Goal: Transaction & Acquisition: Subscribe to service/newsletter

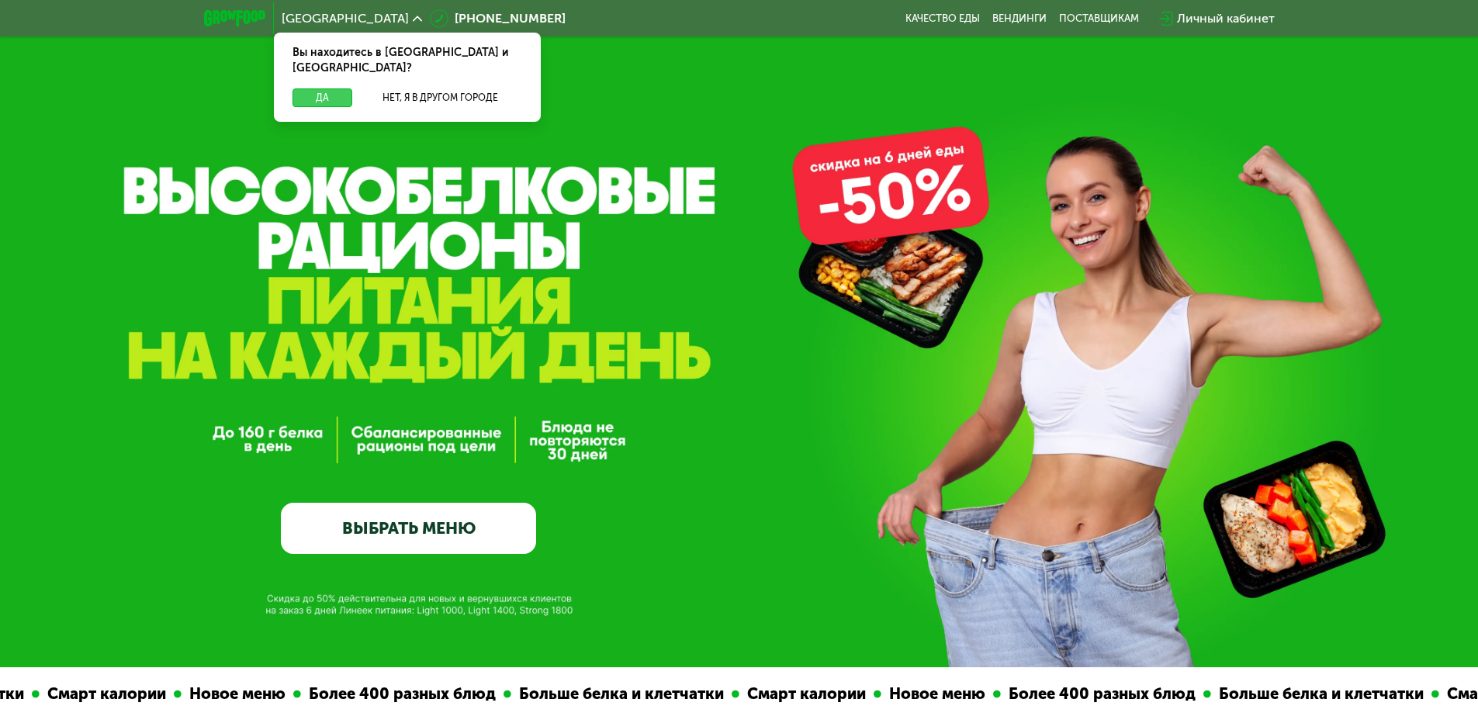
click at [330, 88] on button "Да" at bounding box center [322, 97] width 60 height 19
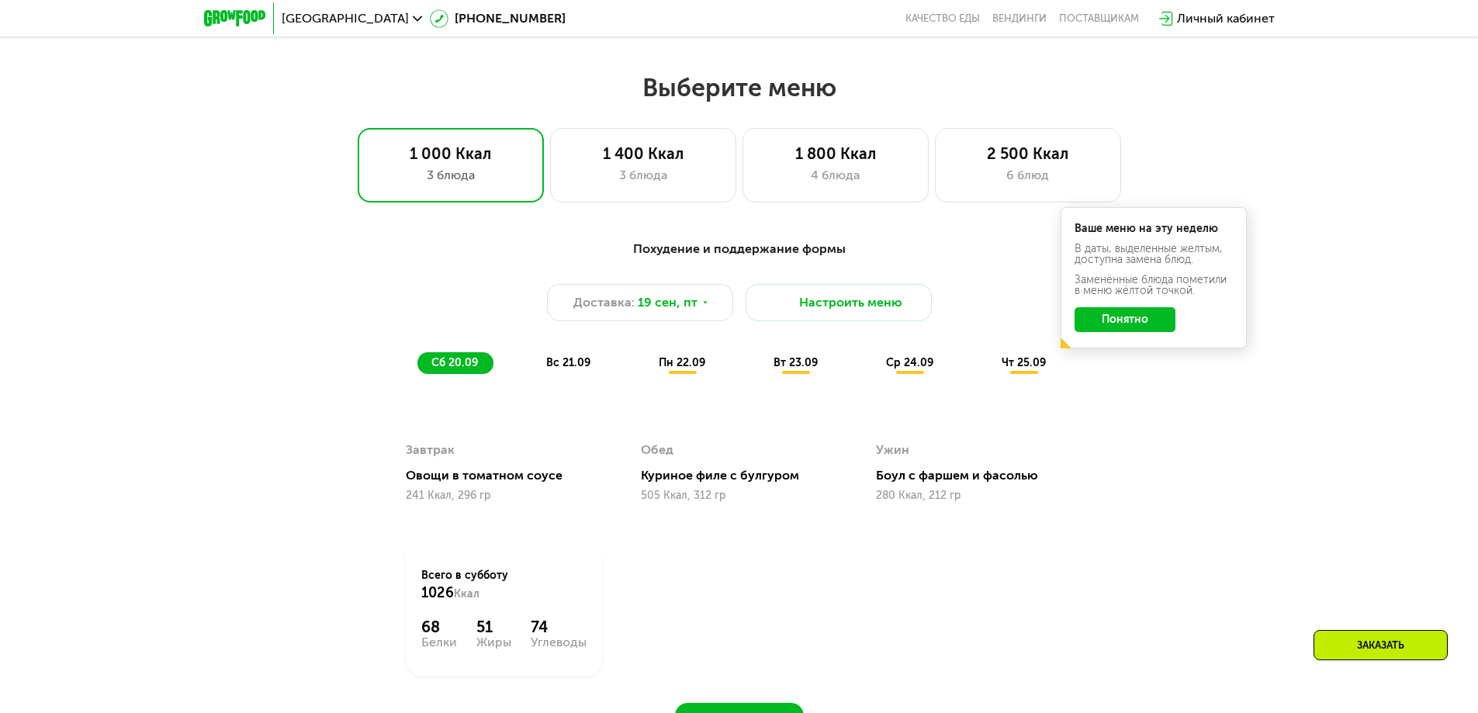
scroll to position [1241, 0]
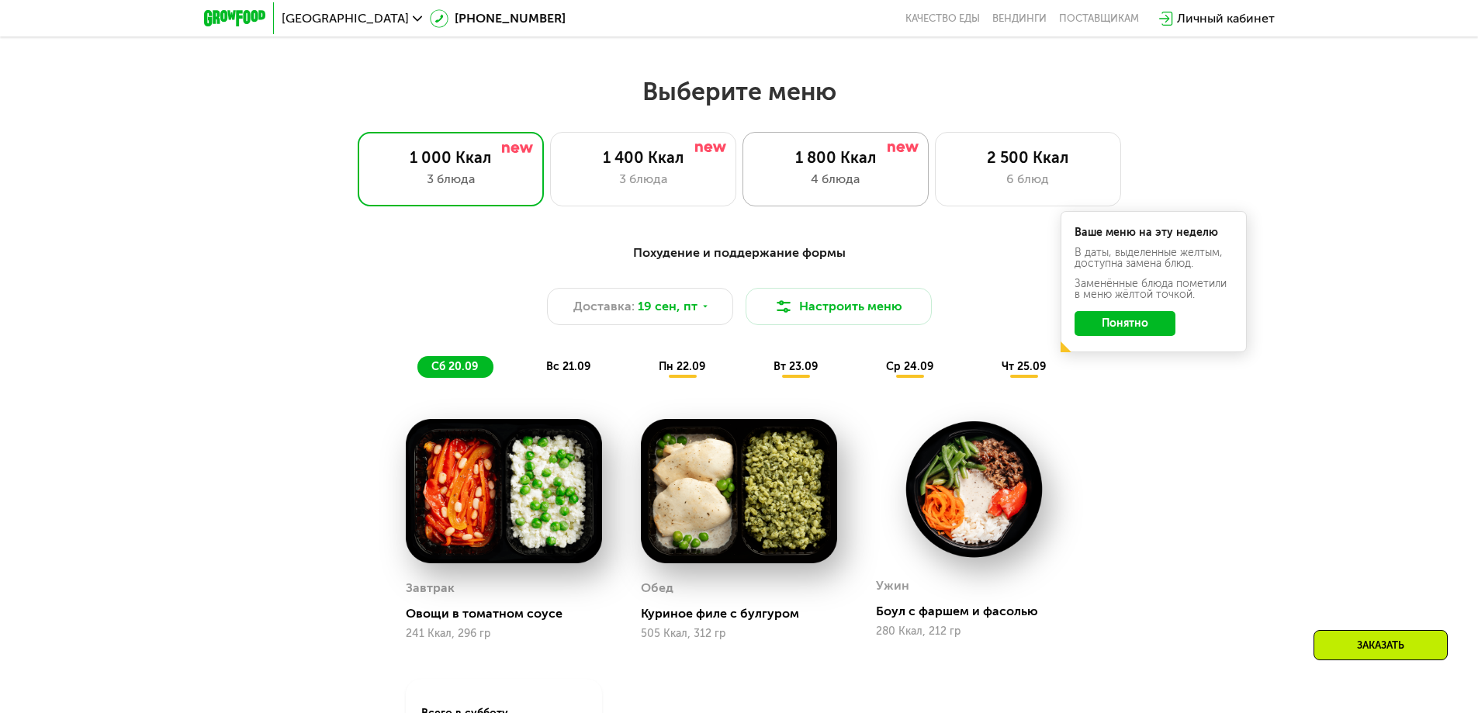
click at [860, 178] on div "4 блюда" at bounding box center [836, 179] width 154 height 19
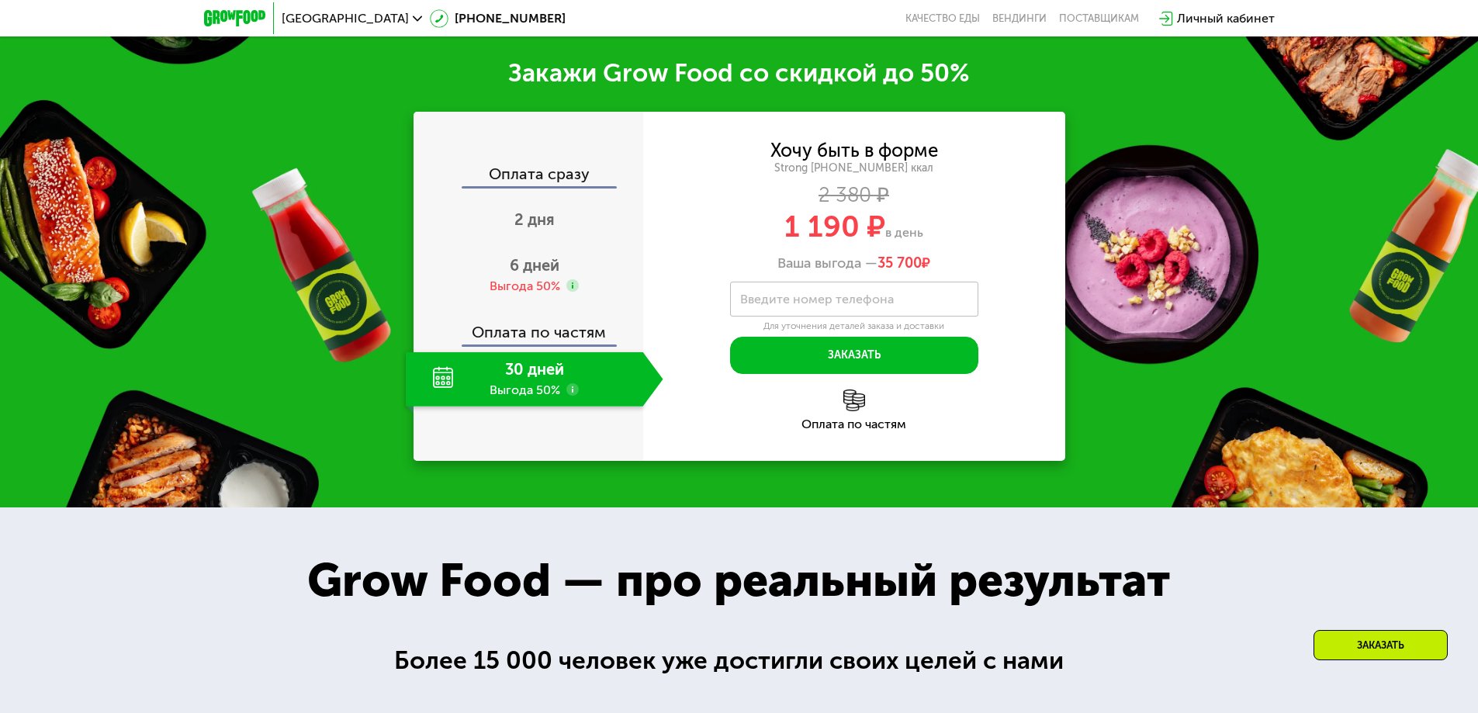
scroll to position [2017, 0]
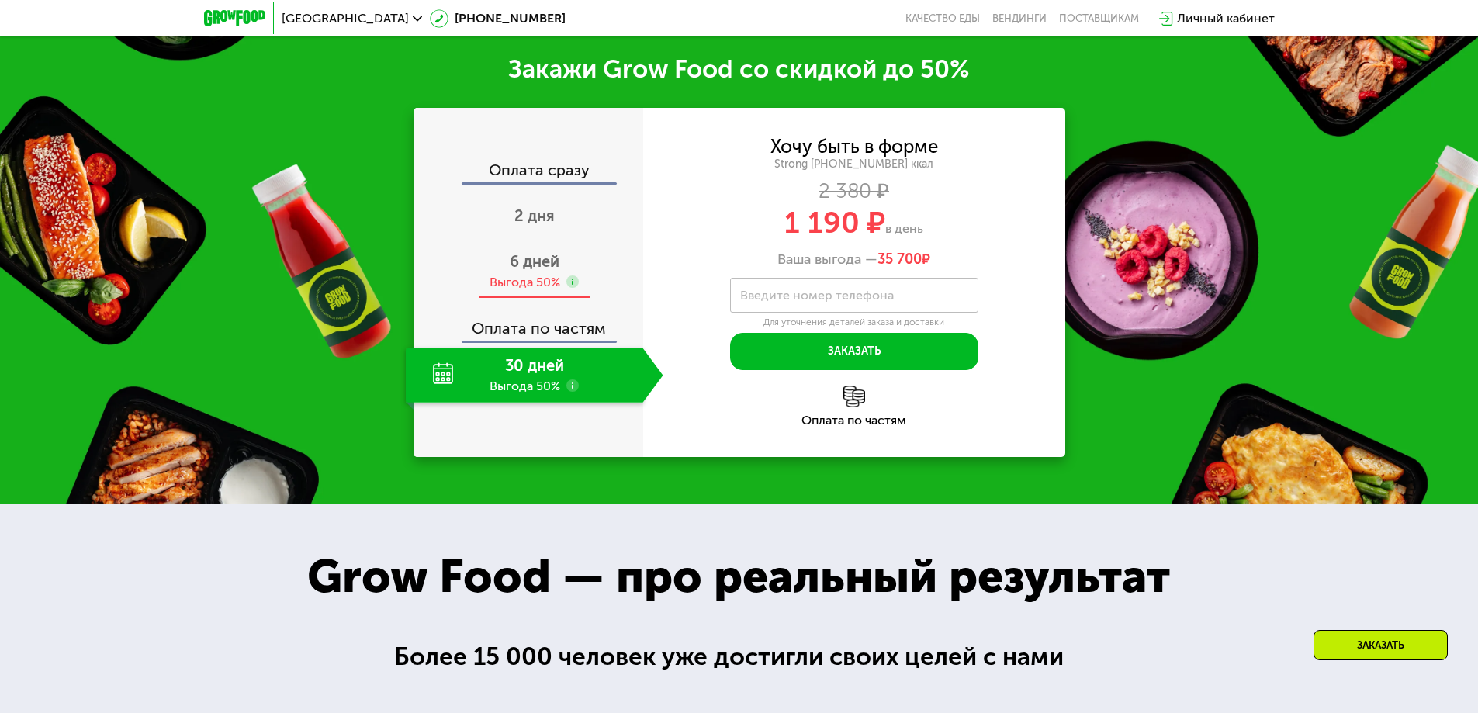
click at [528, 271] on span "6 дней" at bounding box center [535, 261] width 50 height 19
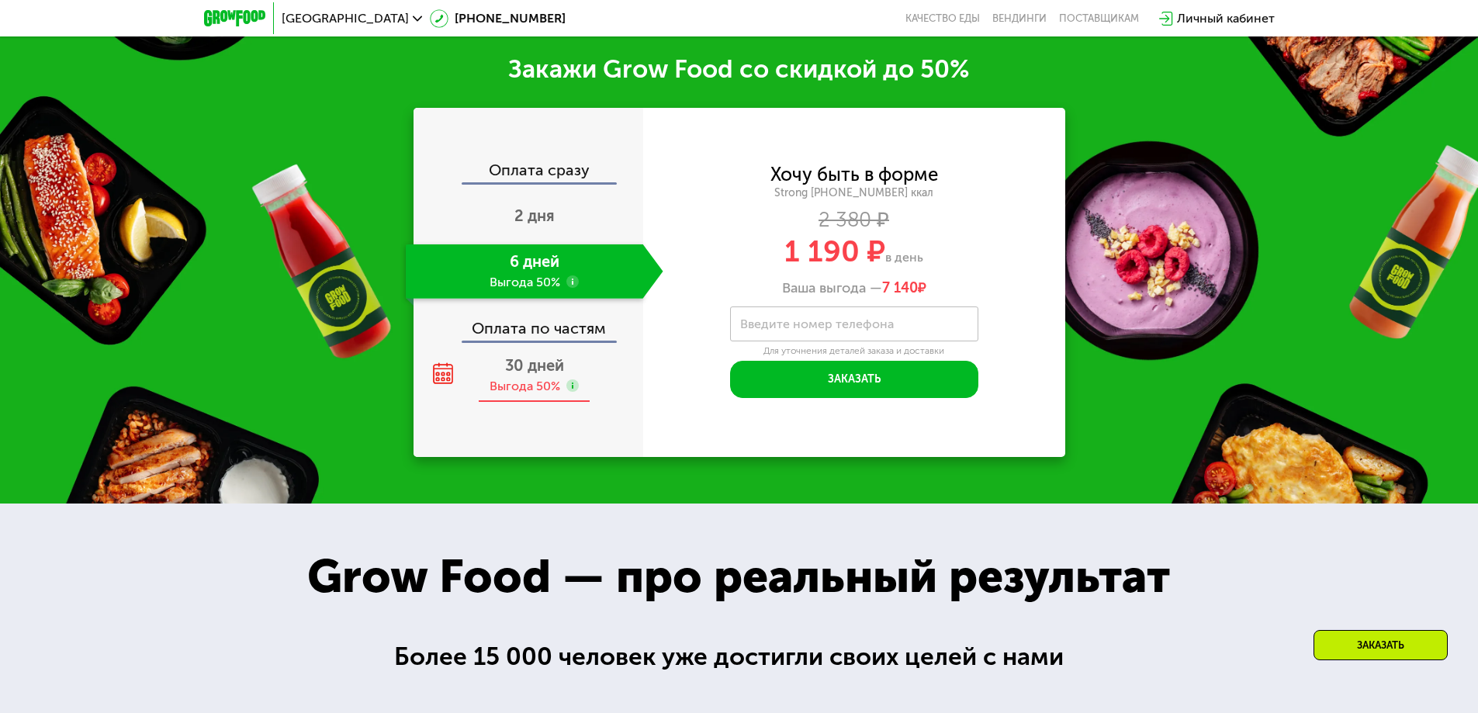
click at [530, 375] on span "30 дней" at bounding box center [534, 365] width 59 height 19
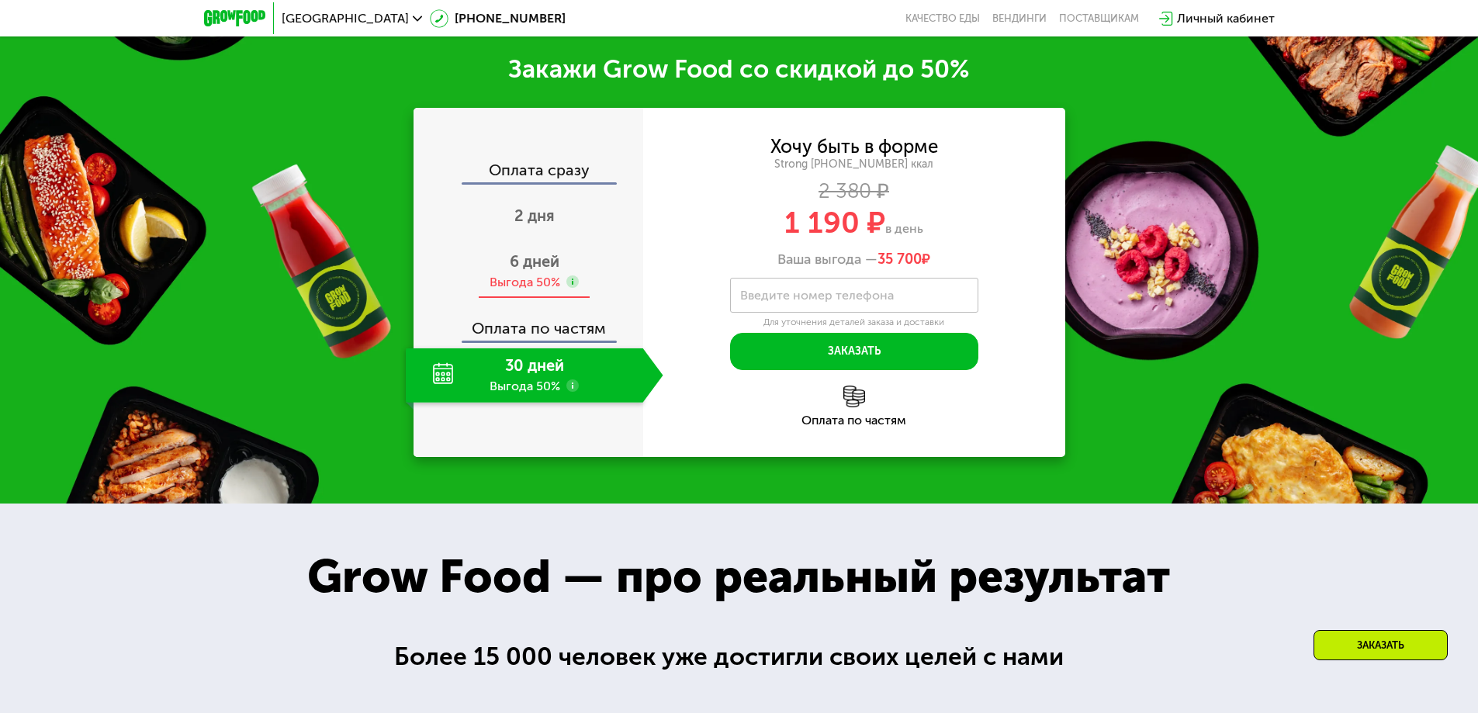
click at [527, 271] on span "6 дней" at bounding box center [535, 261] width 50 height 19
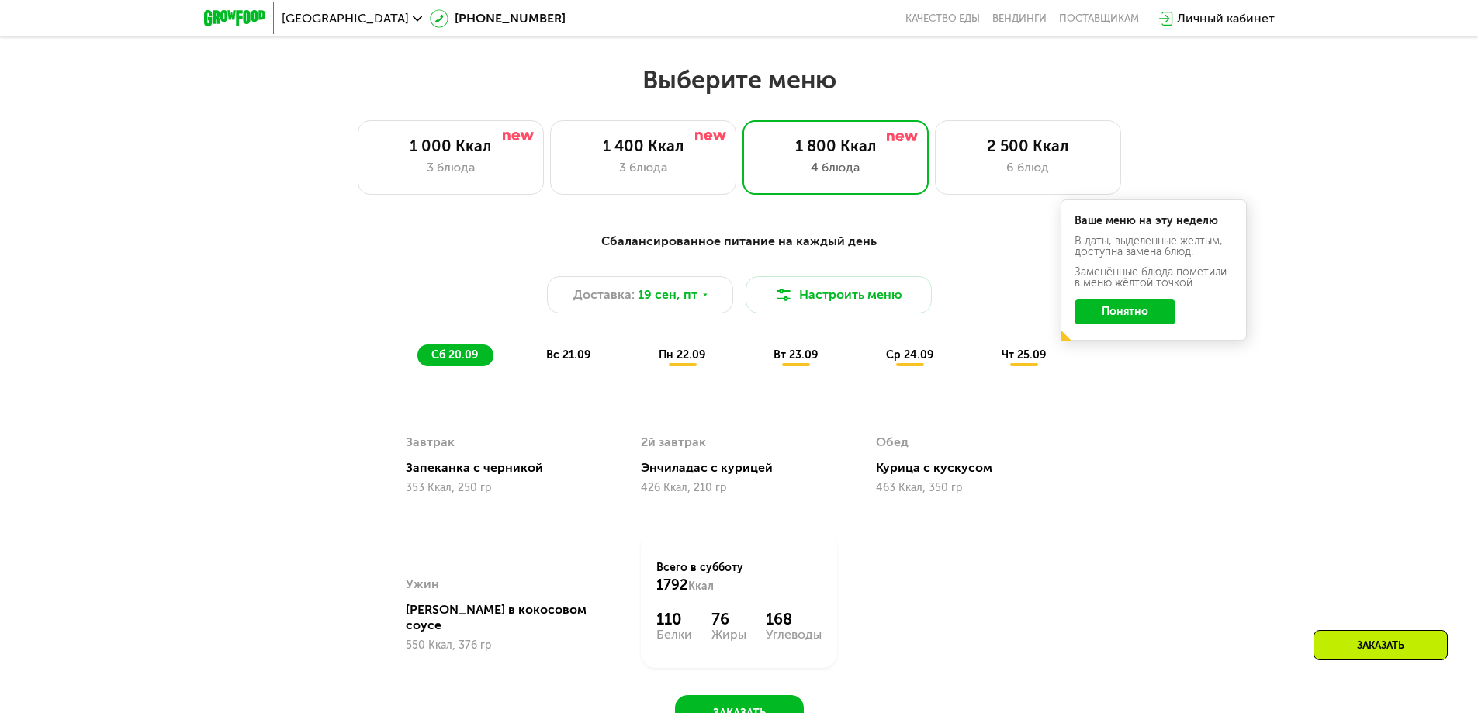
scroll to position [1241, 0]
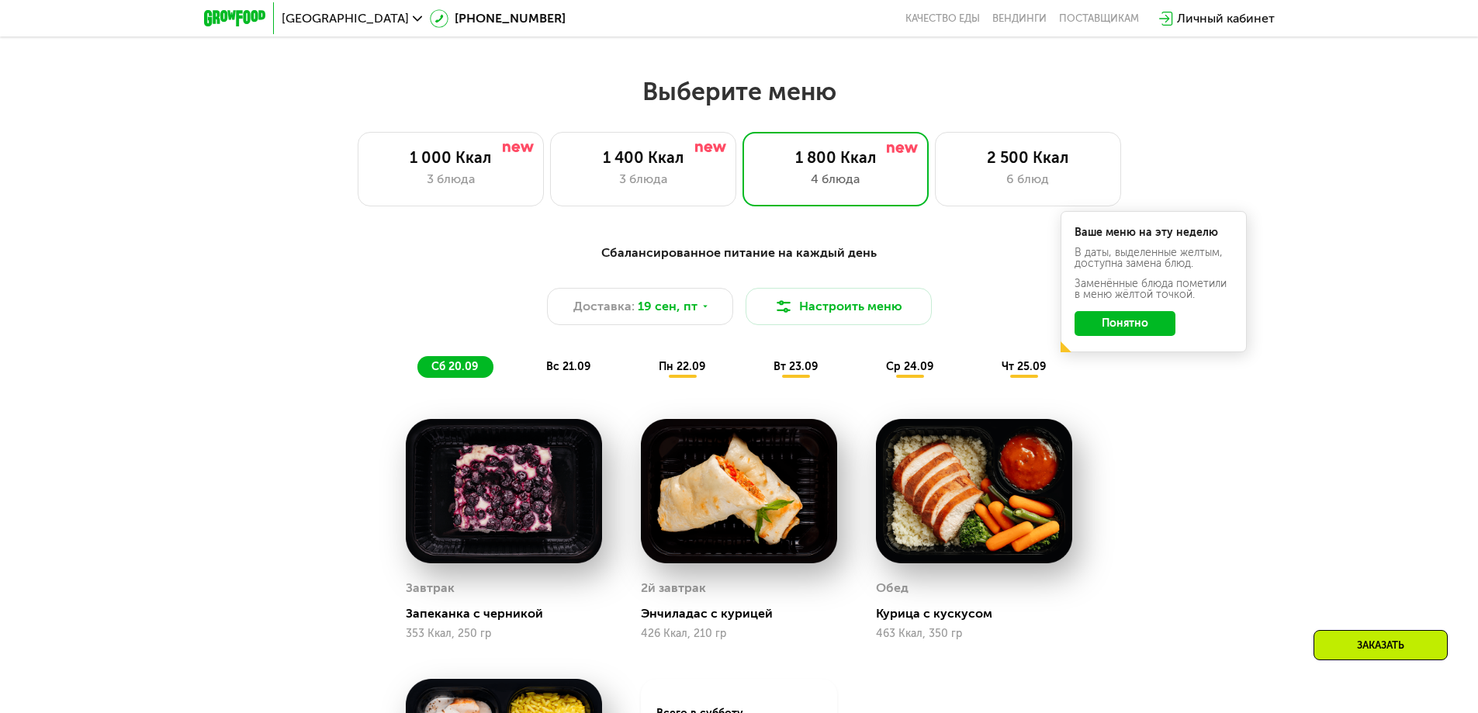
click at [688, 371] on span "пн 22.09" at bounding box center [682, 366] width 47 height 13
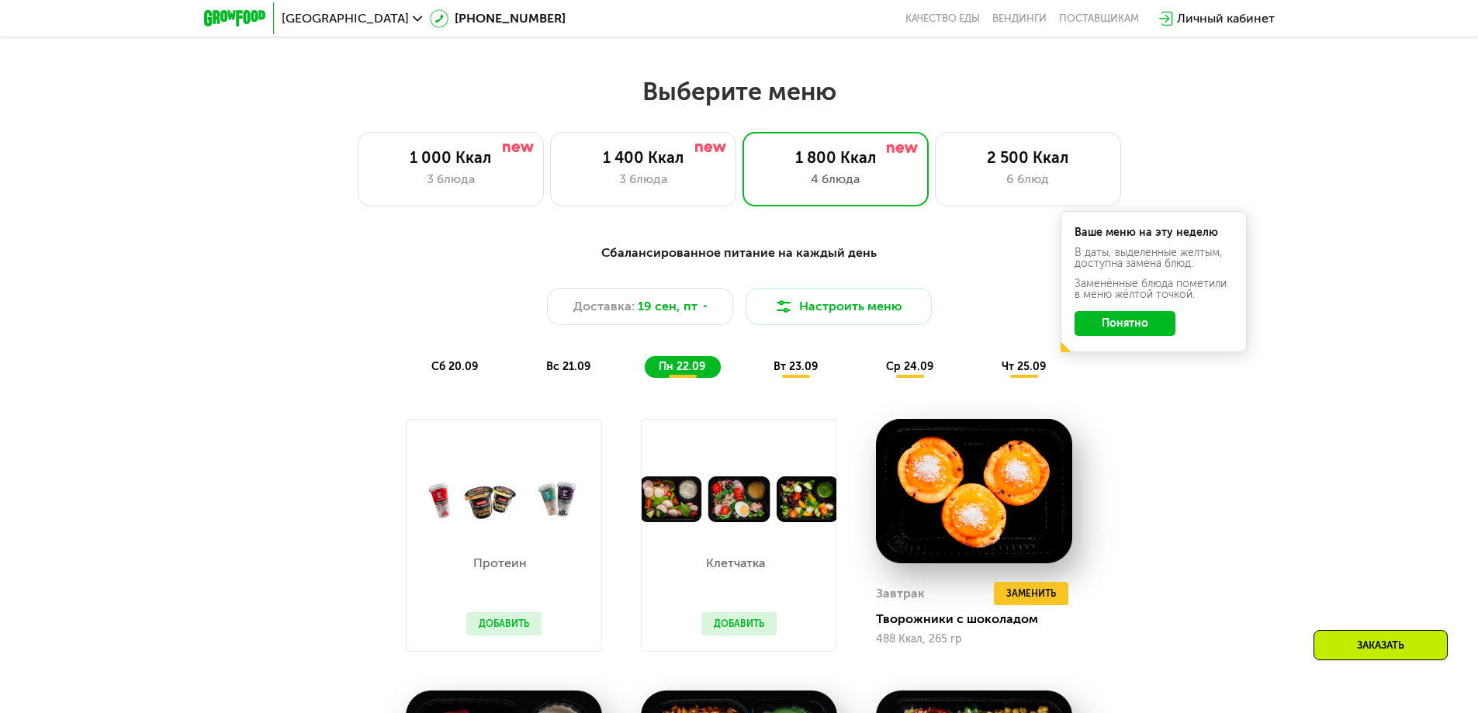
click at [801, 367] on span "вт 23.09" at bounding box center [795, 366] width 44 height 13
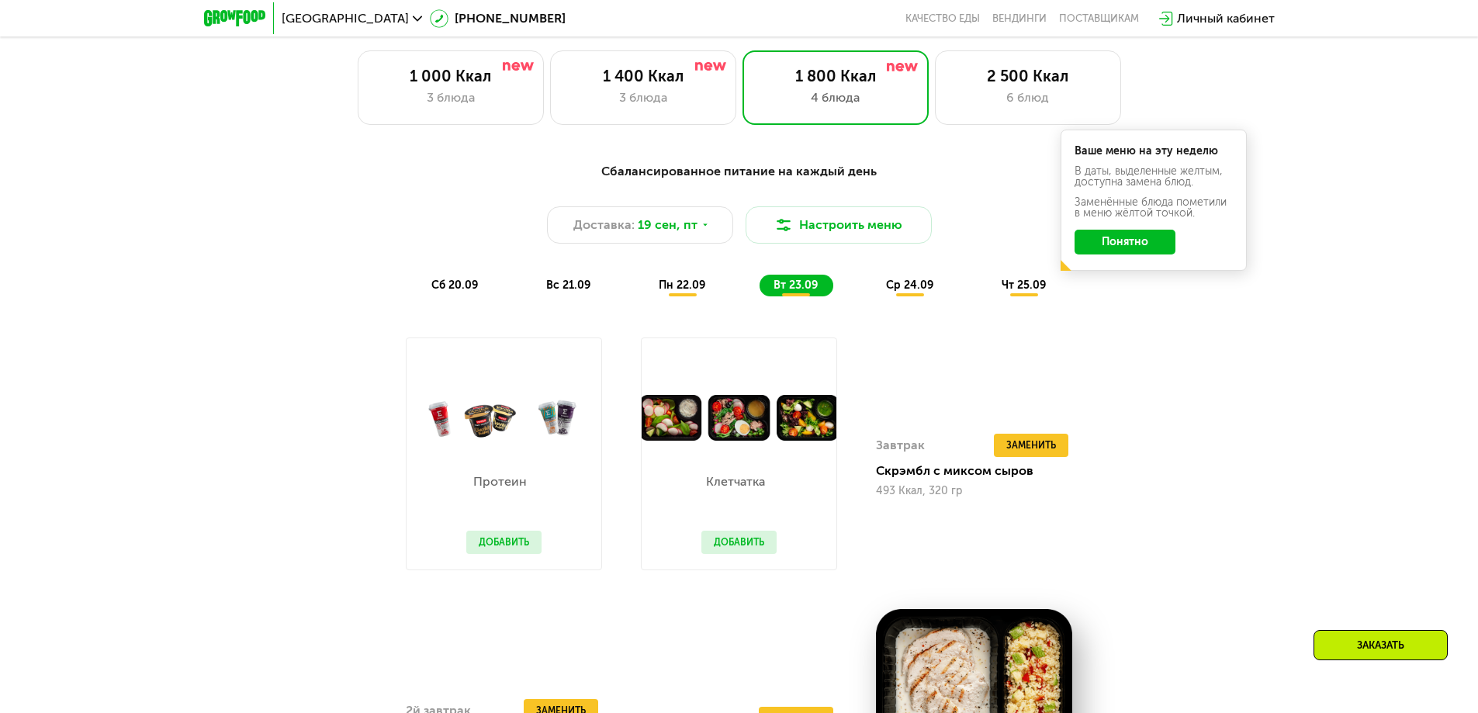
scroll to position [1319, 0]
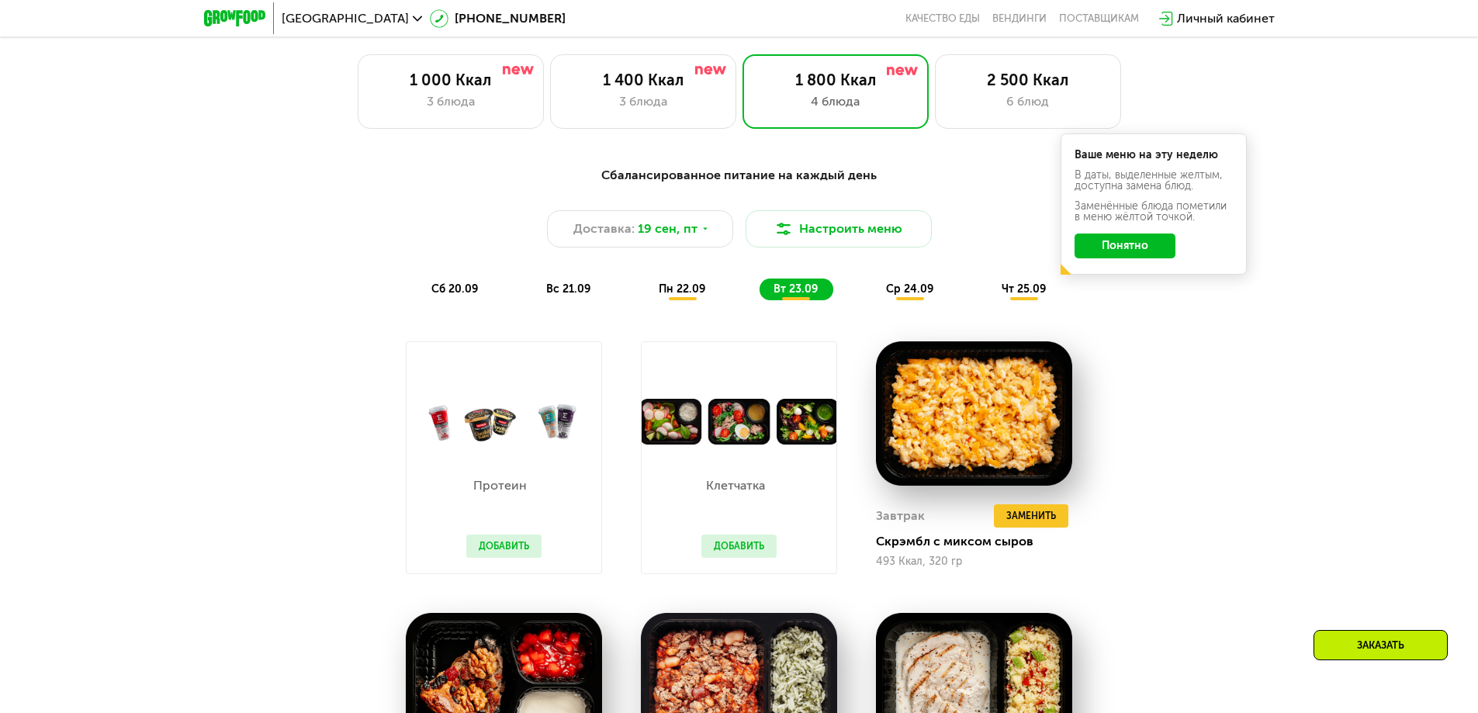
click at [905, 296] on span "ср 24.09" at bounding box center [909, 288] width 47 height 13
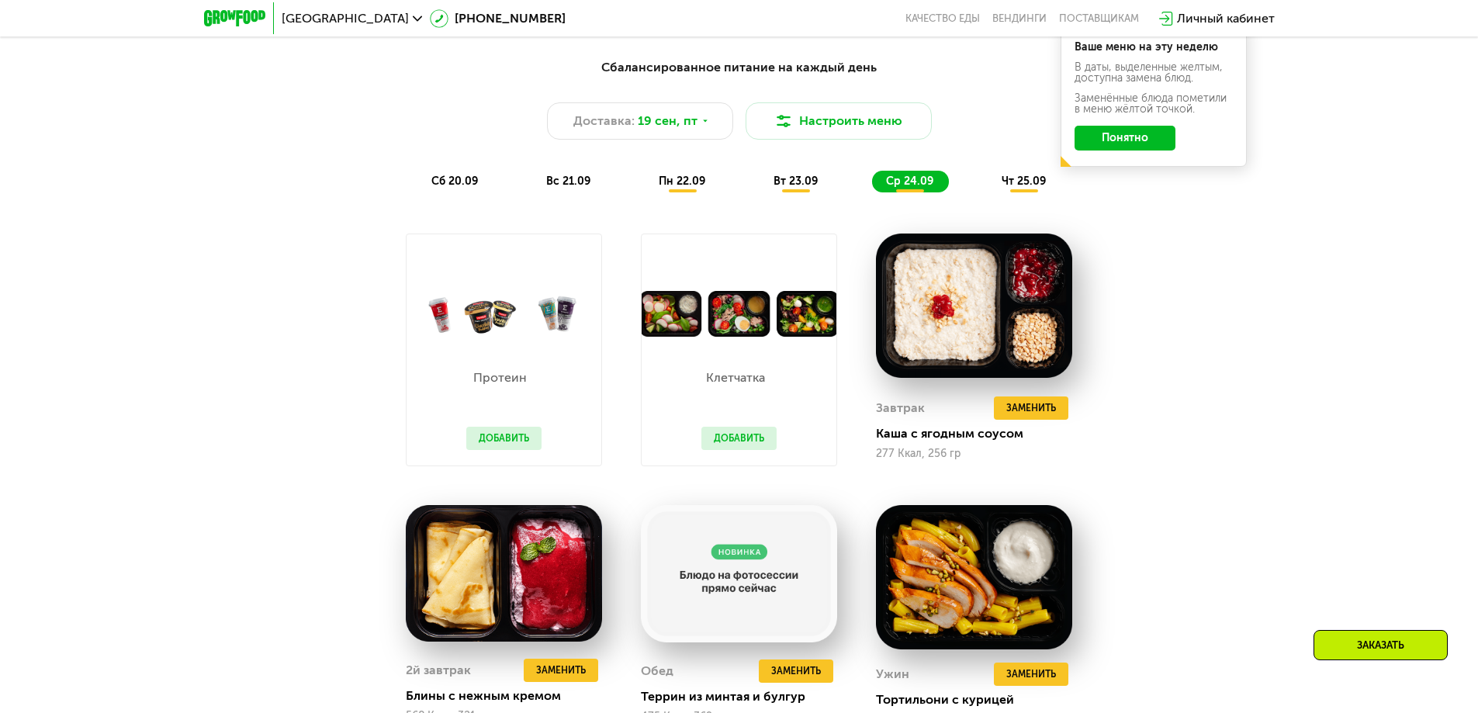
scroll to position [1396, 0]
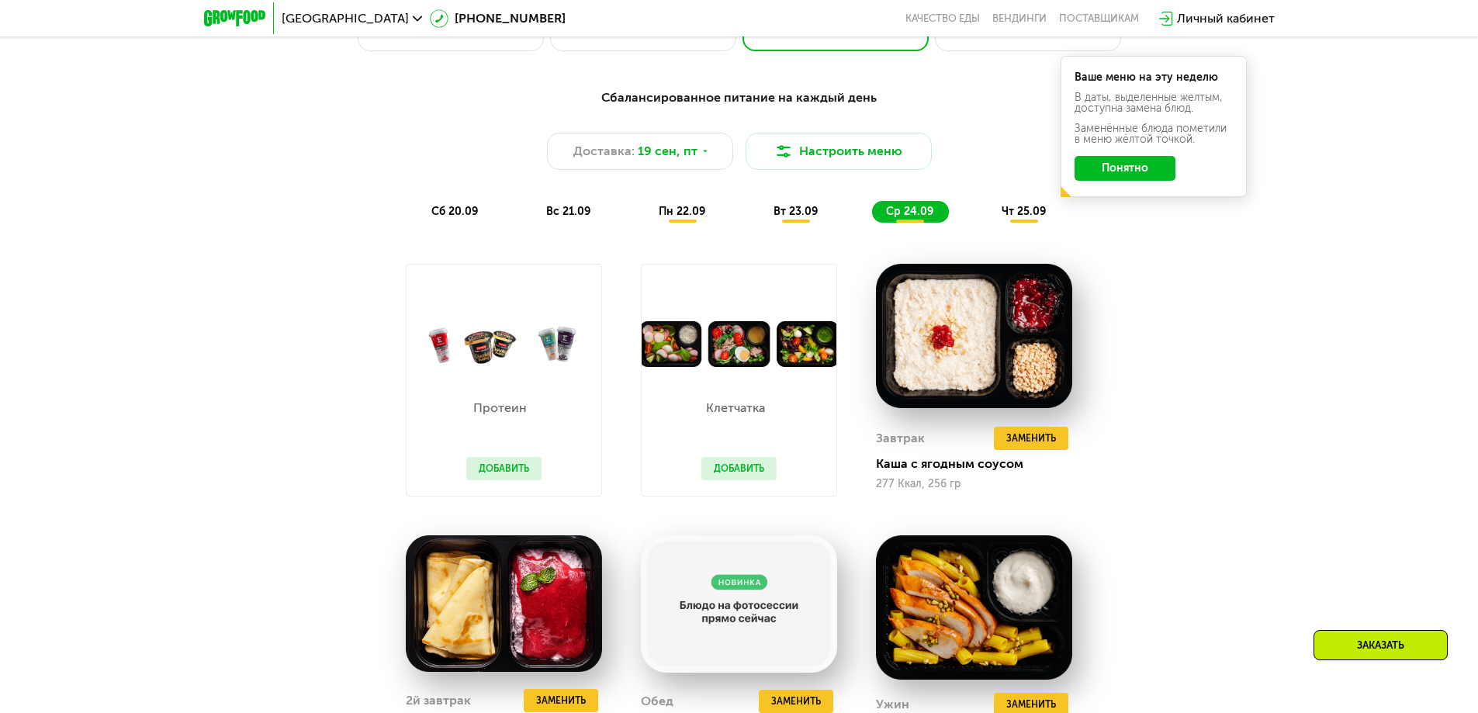
click at [1013, 218] on span "чт 25.09" at bounding box center [1023, 211] width 44 height 13
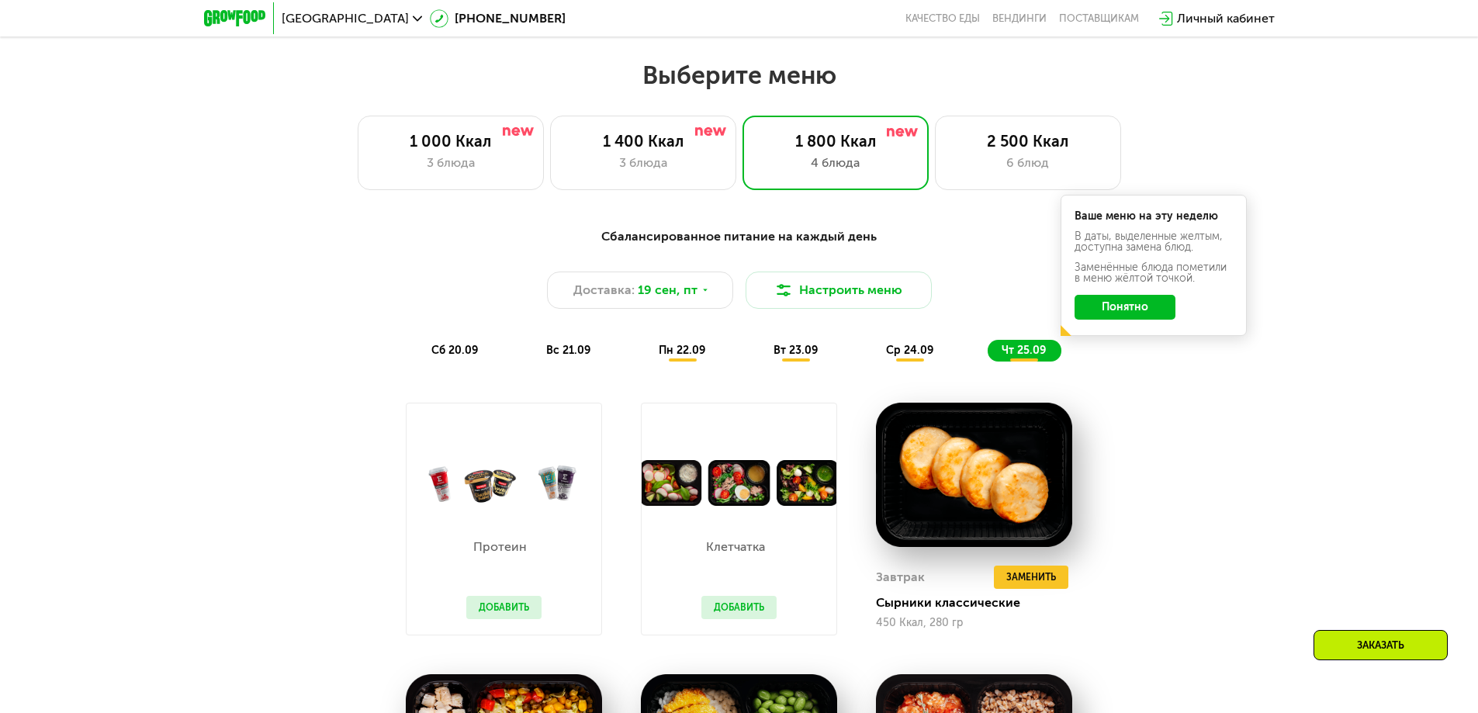
scroll to position [1241, 0]
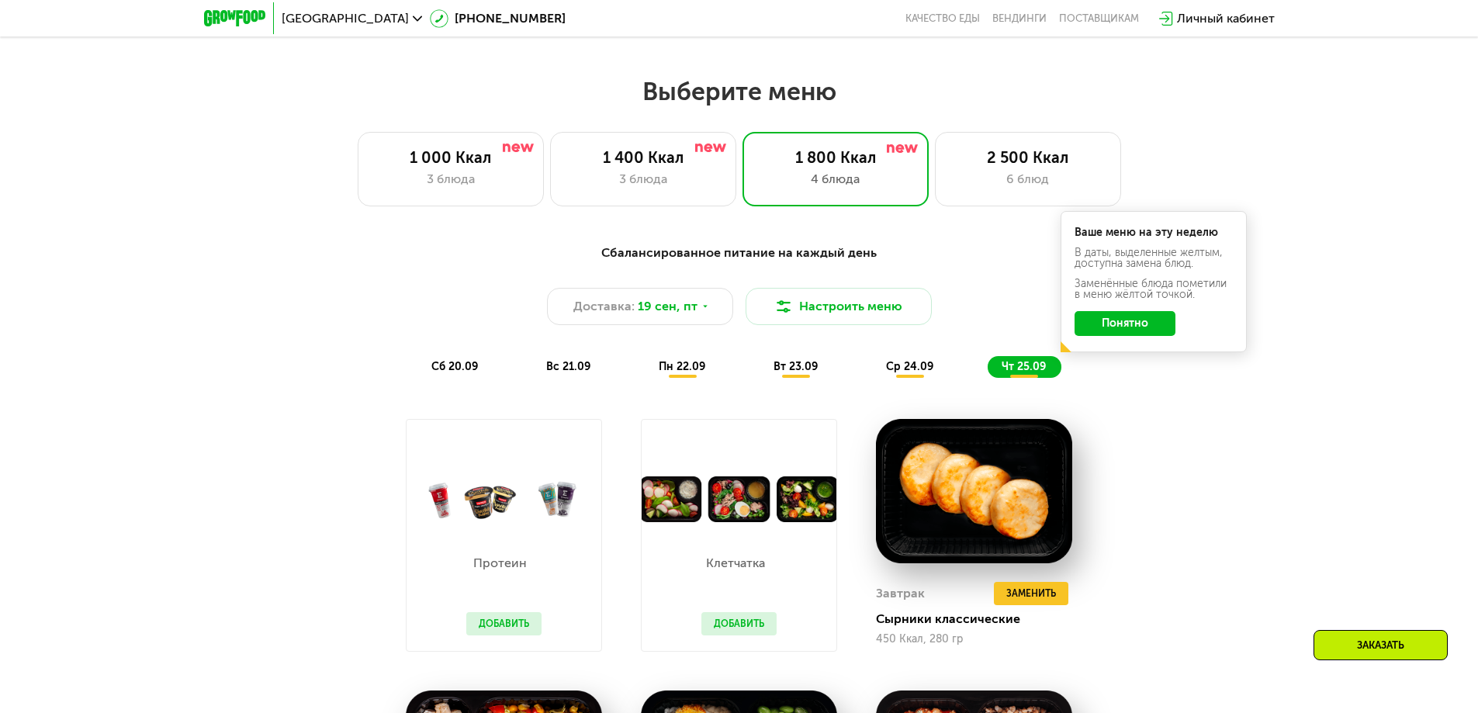
click at [443, 368] on span "сб 20.09" at bounding box center [454, 366] width 47 height 13
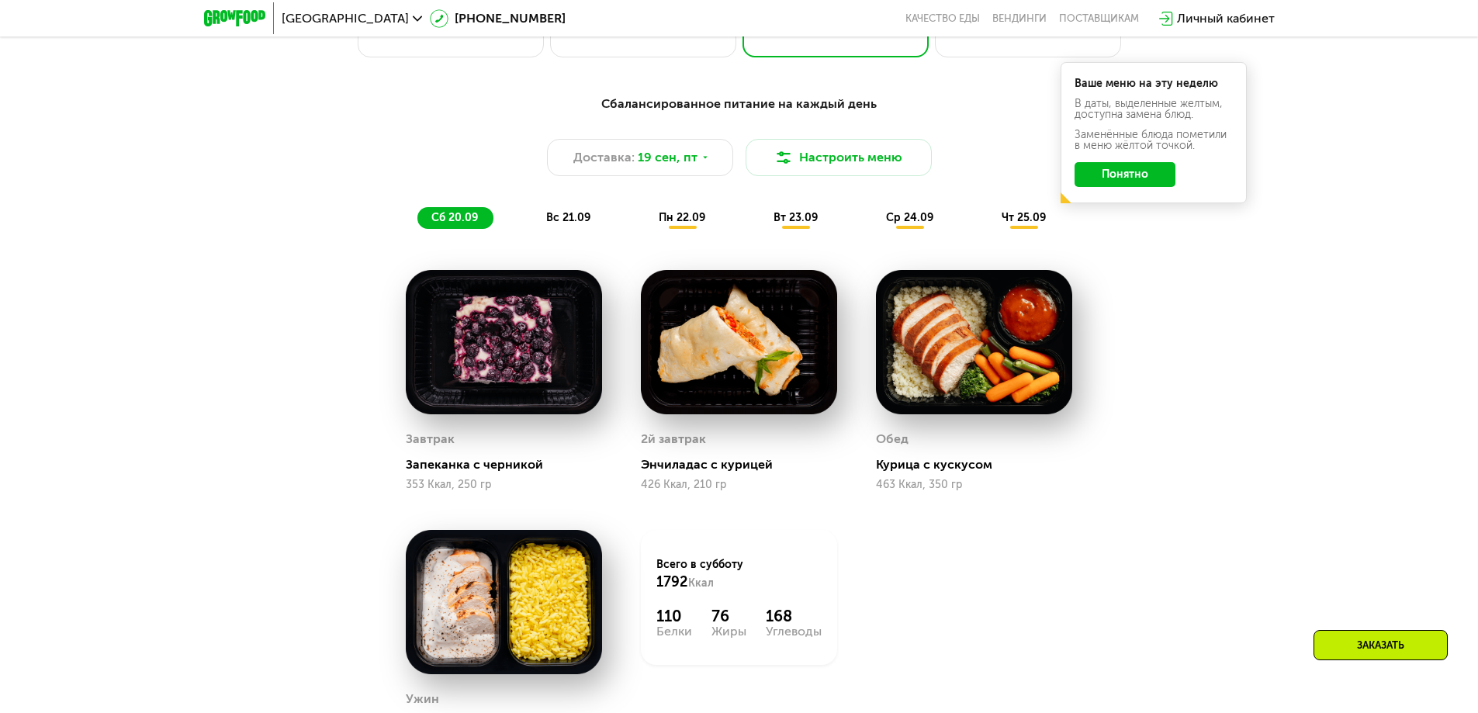
scroll to position [1396, 0]
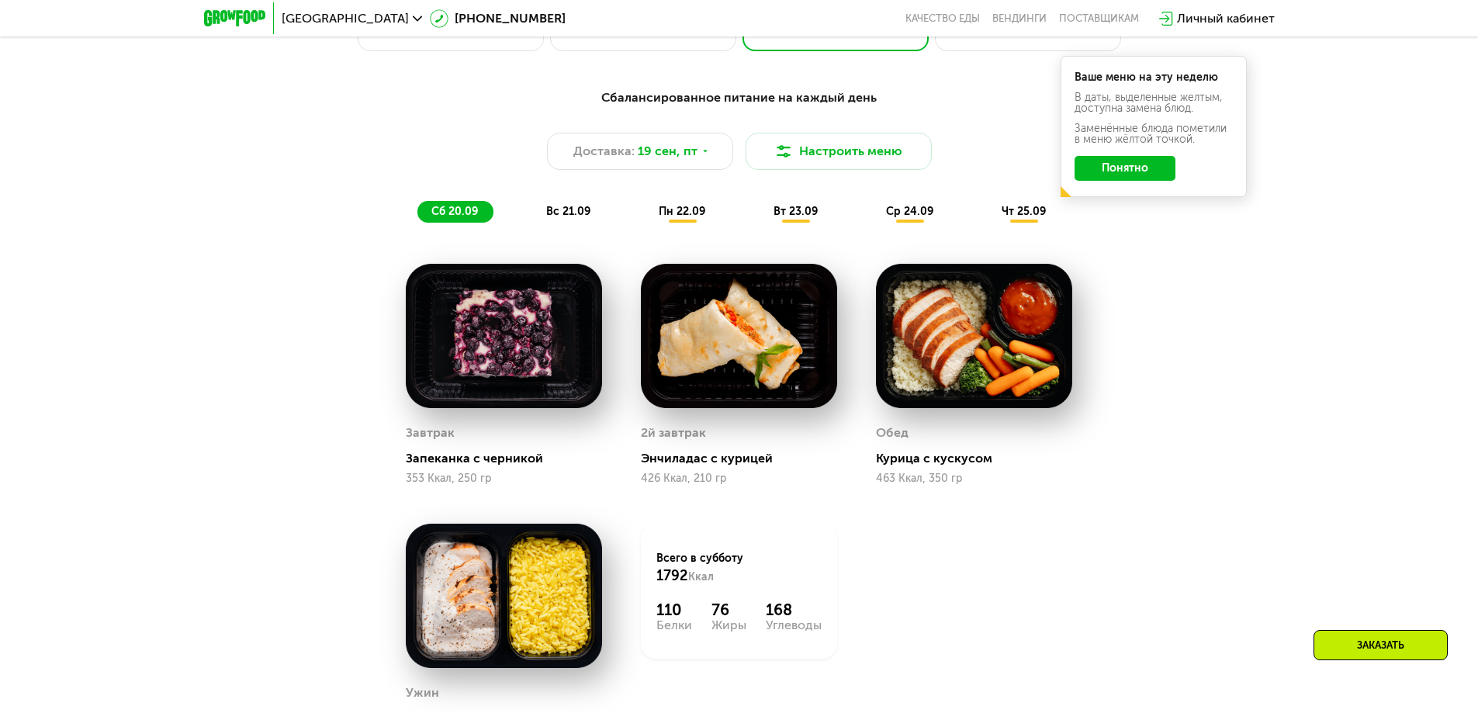
click at [565, 210] on span "вс 21.09" at bounding box center [568, 211] width 44 height 13
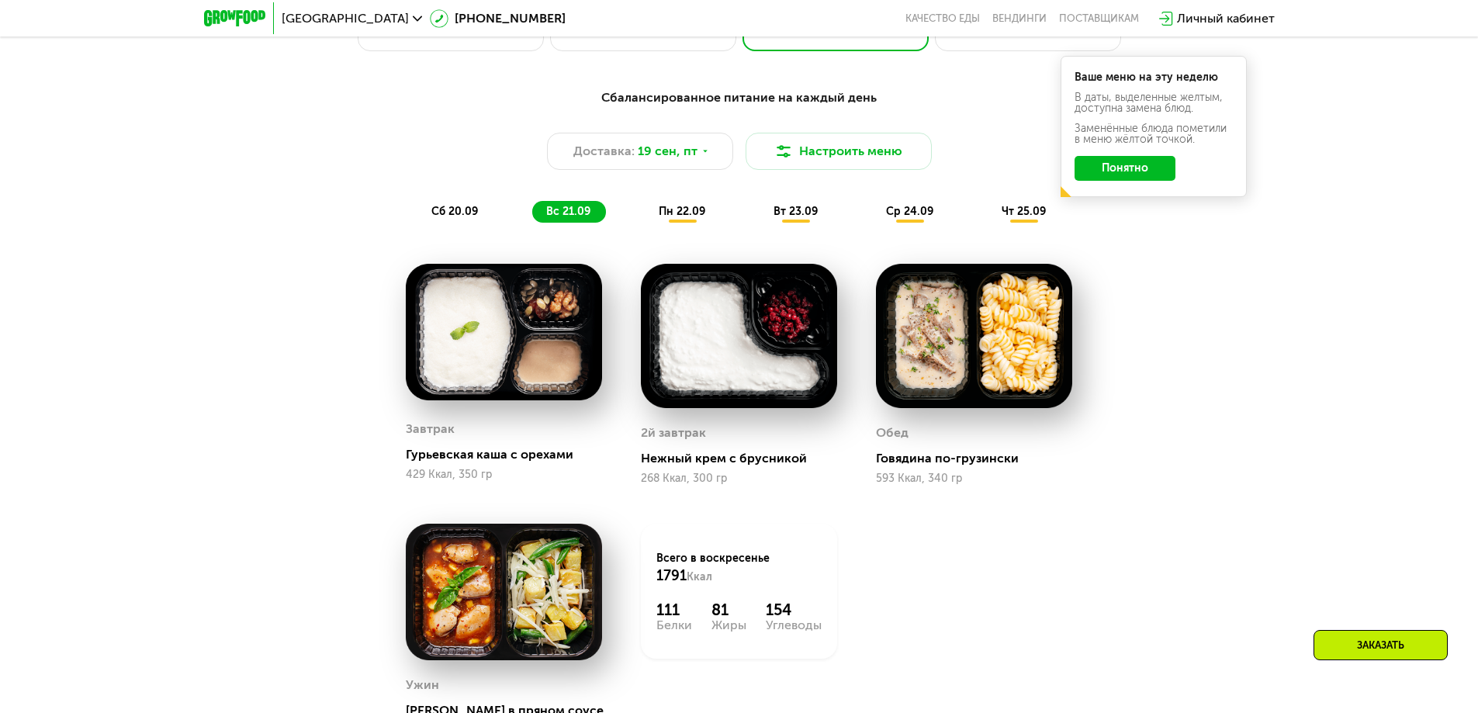
click at [678, 218] on span "пн 22.09" at bounding box center [682, 211] width 47 height 13
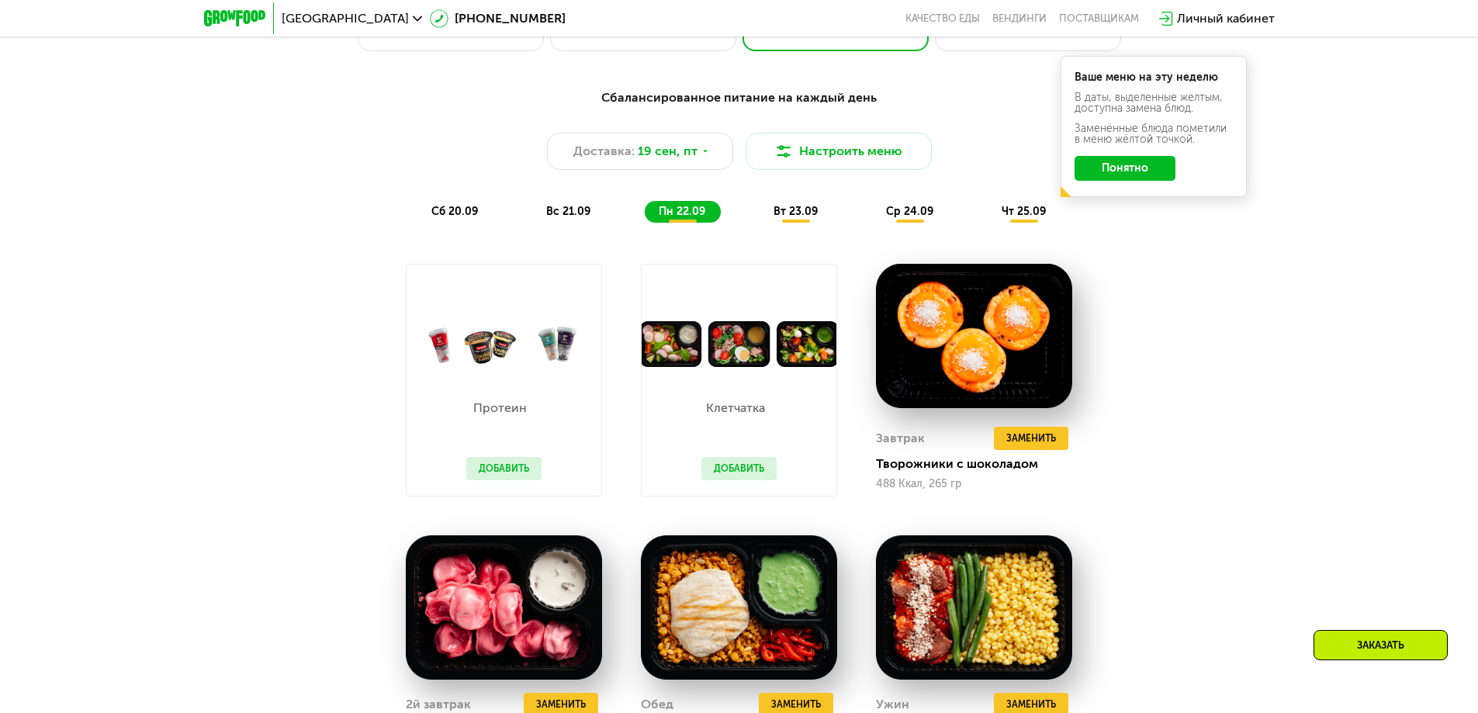
click at [797, 215] on span "вт 23.09" at bounding box center [795, 211] width 44 height 13
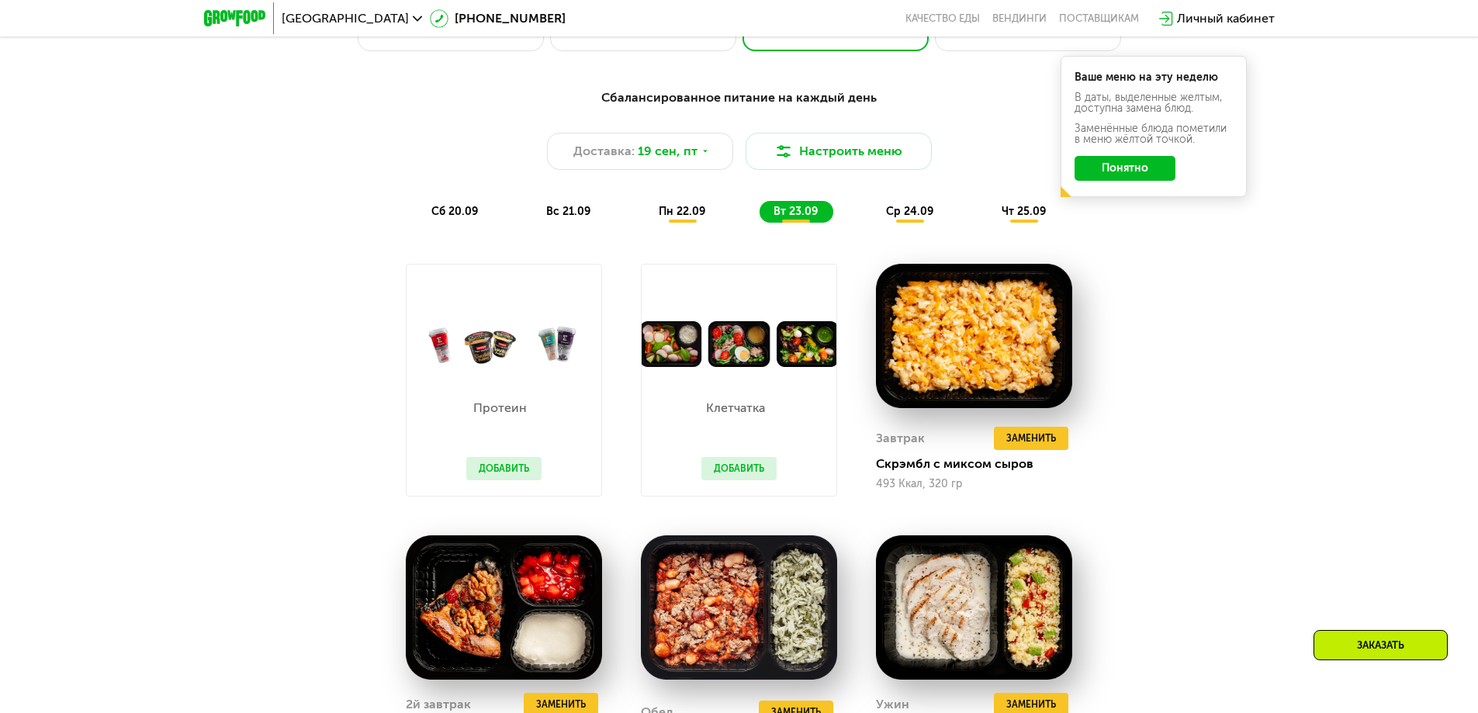
click at [899, 214] on span "ср 24.09" at bounding box center [909, 211] width 47 height 13
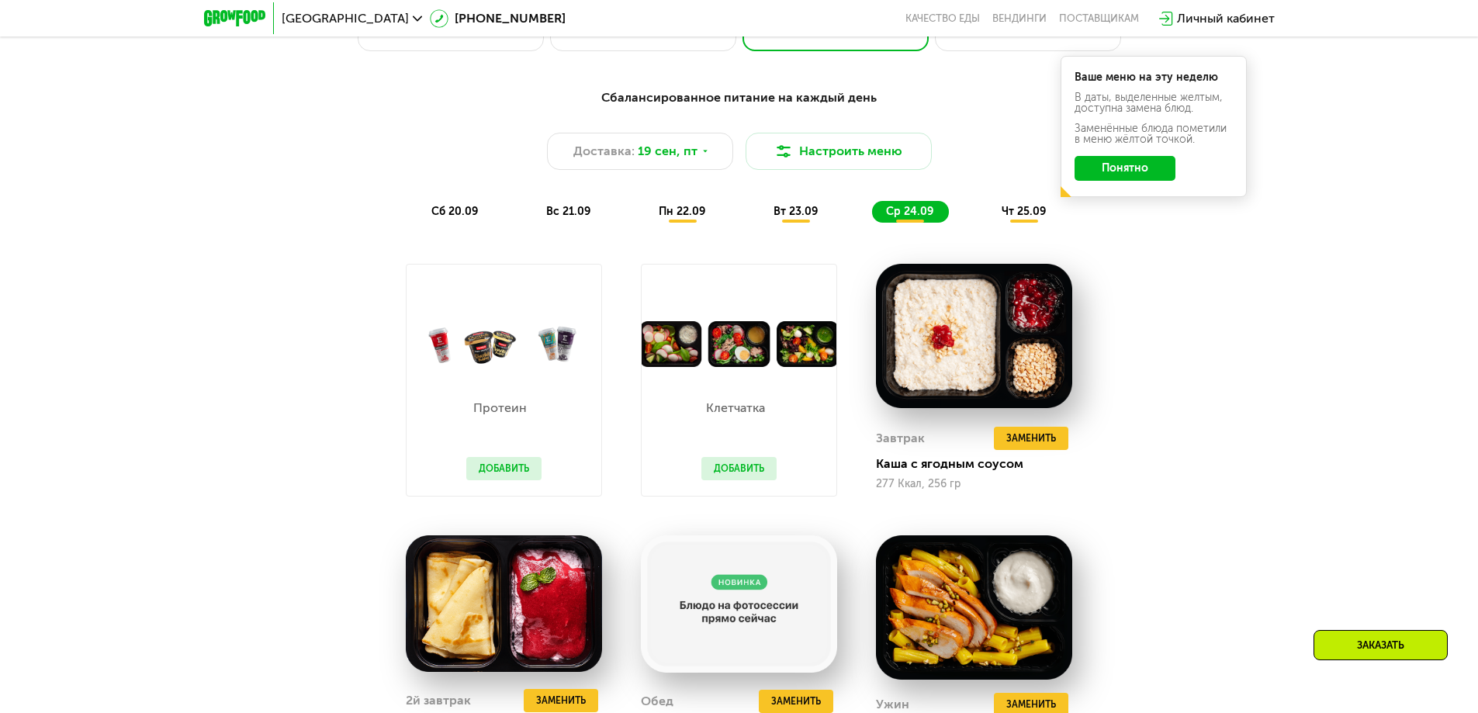
click at [1021, 218] on span "чт 25.09" at bounding box center [1023, 211] width 44 height 13
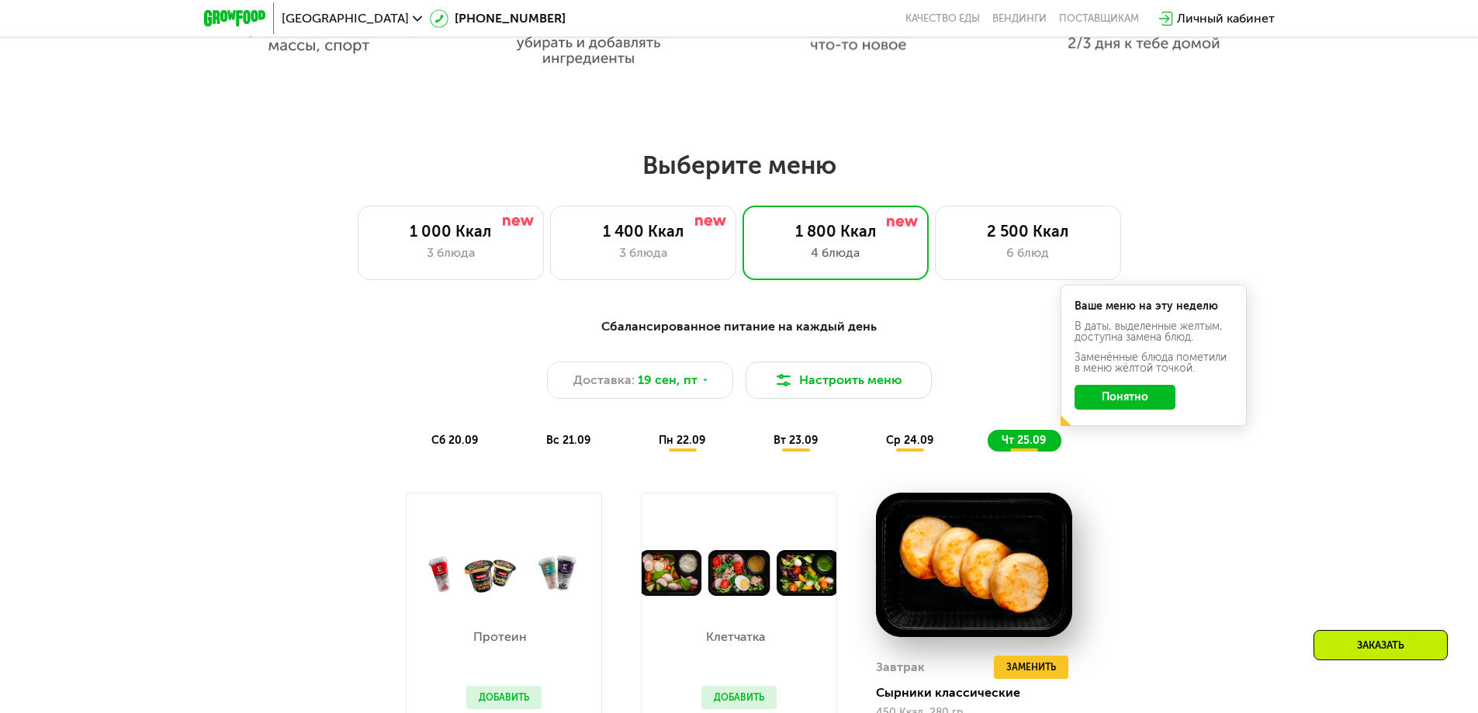
scroll to position [1163, 0]
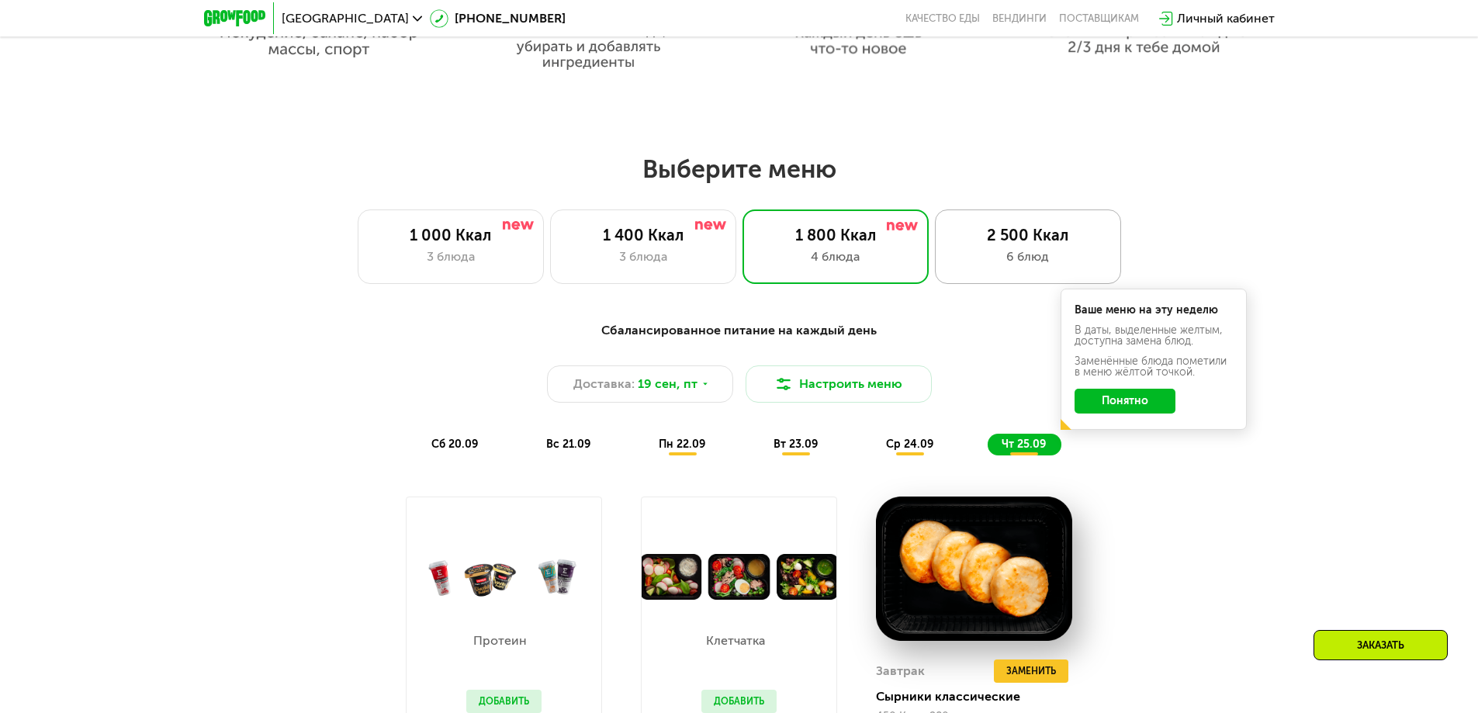
click at [984, 251] on div "2 500 Ккал 6 блюд" at bounding box center [1028, 246] width 186 height 74
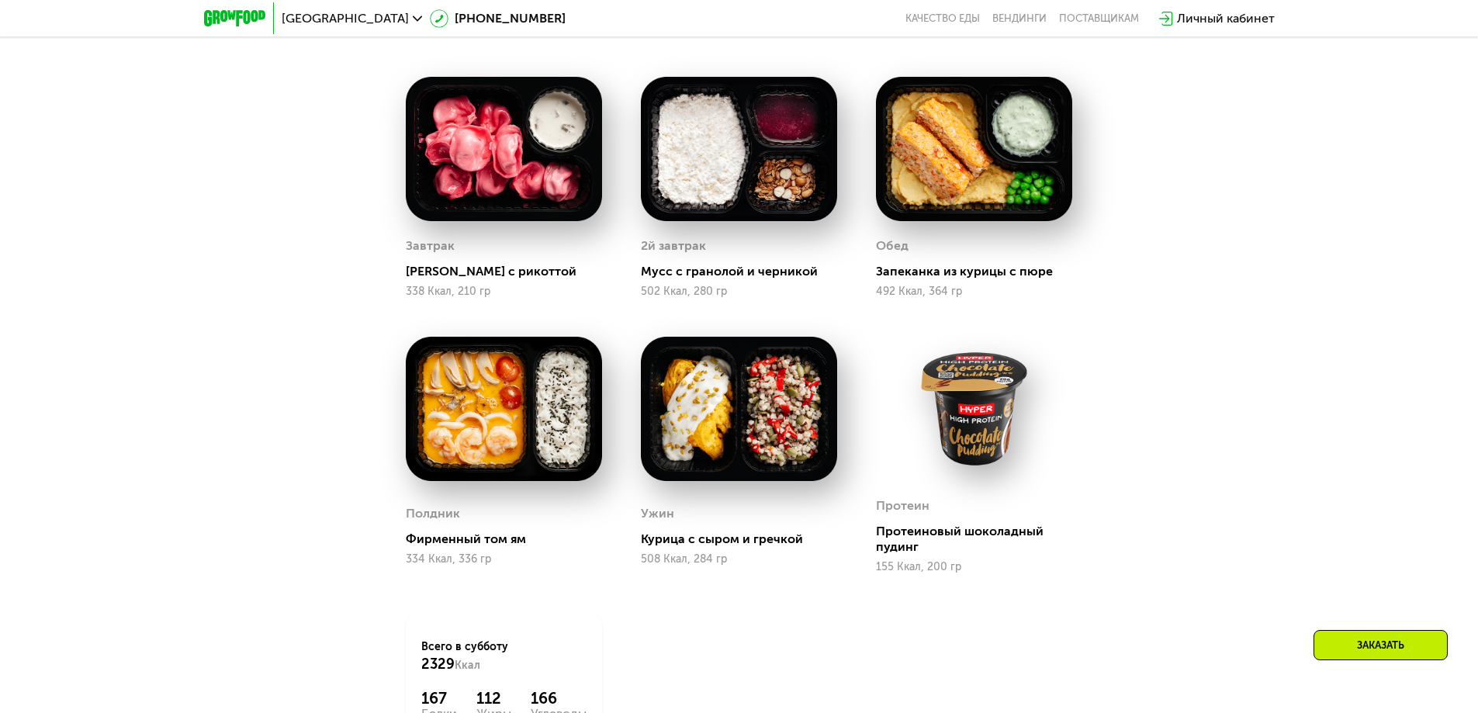
scroll to position [1319, 0]
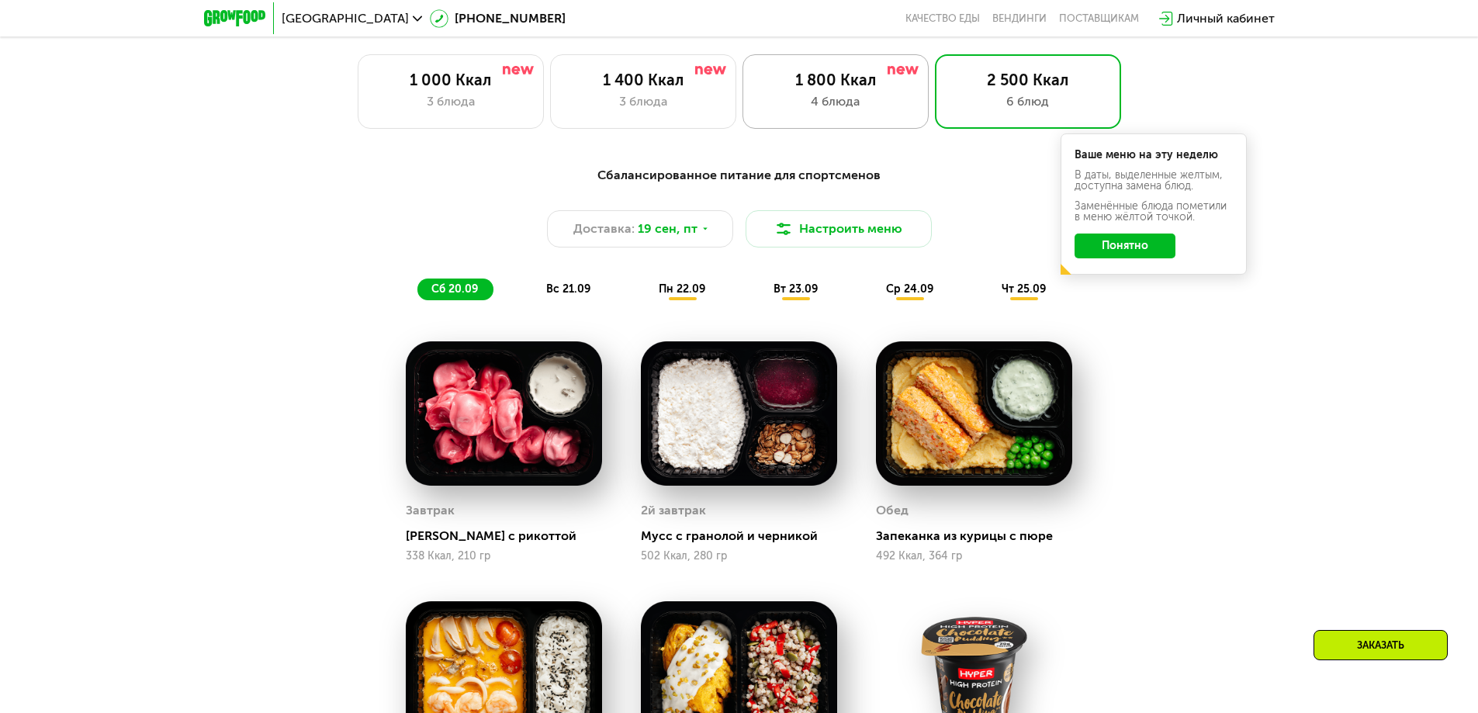
click at [825, 99] on div "4 блюда" at bounding box center [836, 101] width 154 height 19
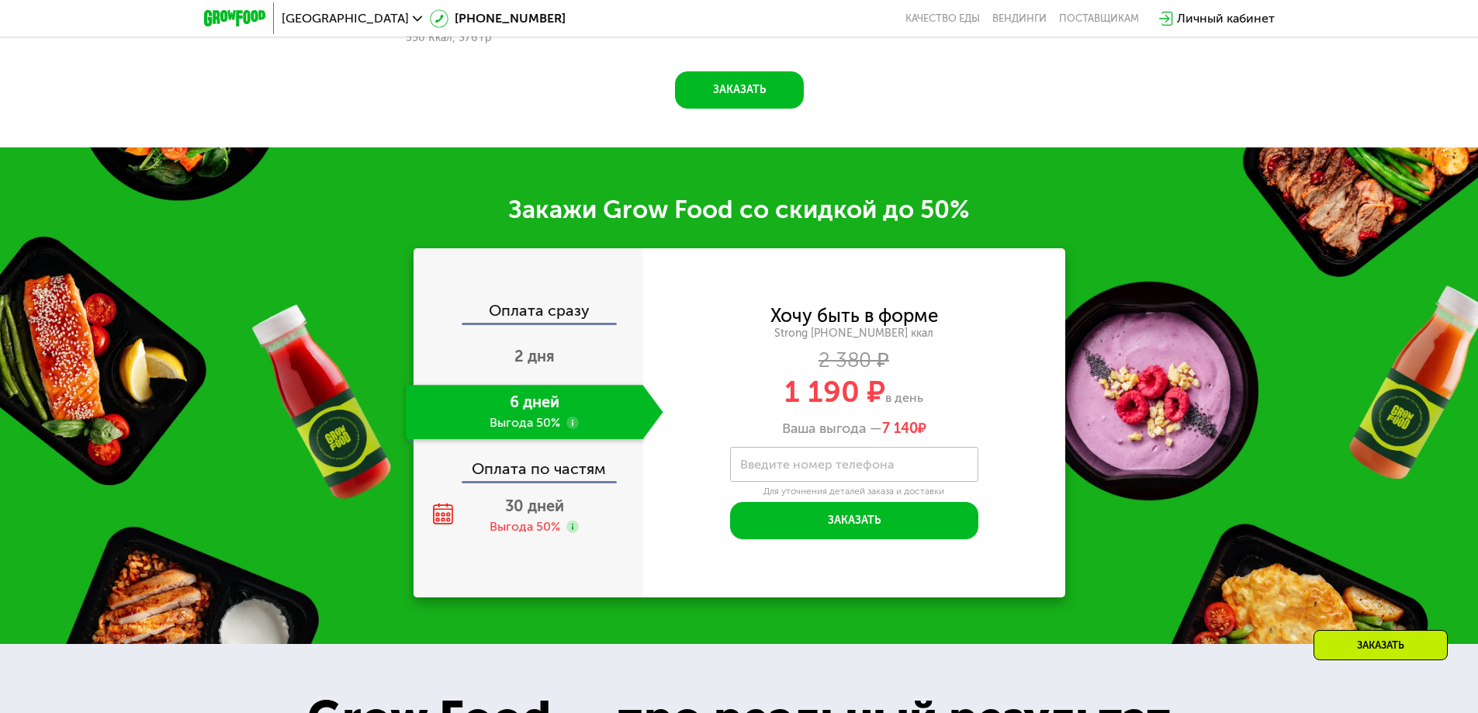
scroll to position [2074, 0]
